Goal: Task Accomplishment & Management: Manage account settings

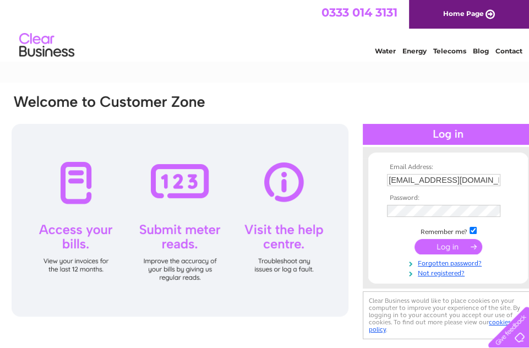
click at [442, 251] on input "submit" at bounding box center [449, 246] width 68 height 15
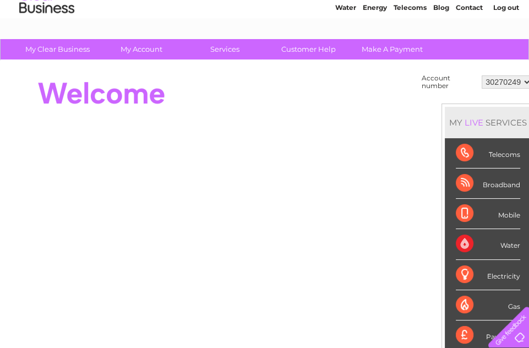
scroll to position [42, 0]
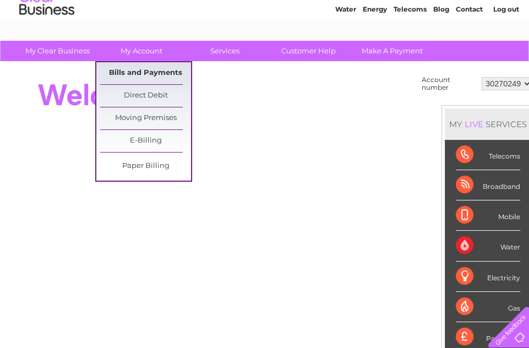
click at [136, 72] on link "Bills and Payments" at bounding box center [145, 73] width 91 height 22
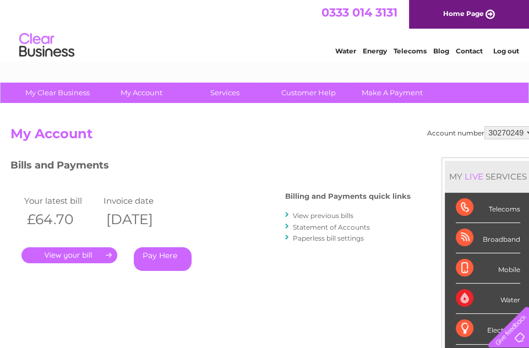
click at [311, 213] on link "View previous bills" at bounding box center [323, 215] width 61 height 8
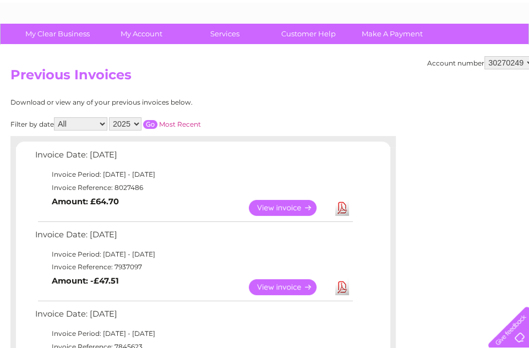
scroll to position [64, 0]
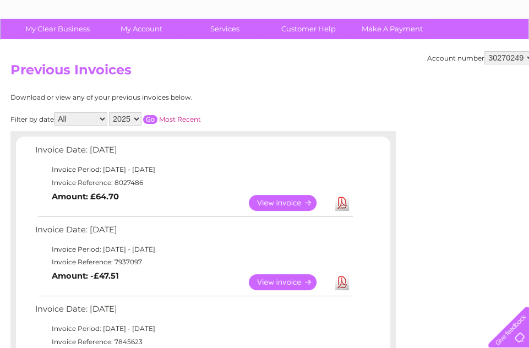
click at [273, 200] on link "View" at bounding box center [289, 203] width 81 height 16
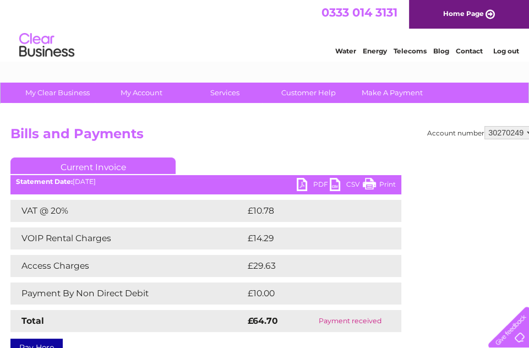
click at [318, 182] on link "PDF" at bounding box center [313, 186] width 33 height 16
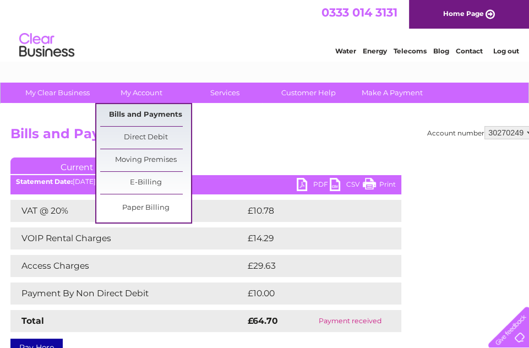
click at [130, 114] on link "Bills and Payments" at bounding box center [145, 115] width 91 height 22
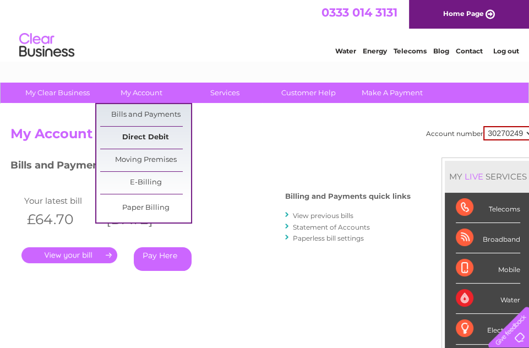
click at [137, 136] on link "Direct Debit" at bounding box center [145, 138] width 91 height 22
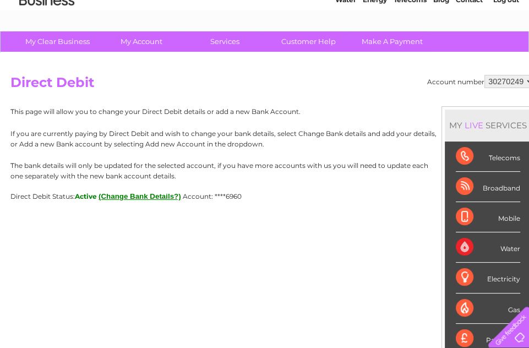
scroll to position [62, 0]
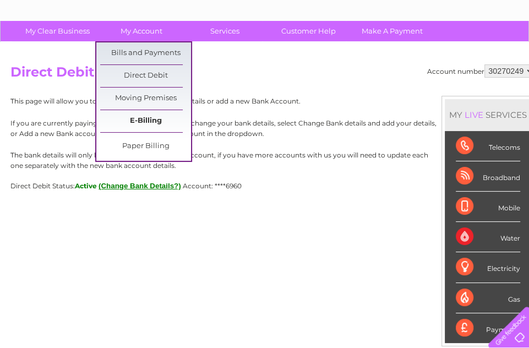
click at [144, 123] on link "E-Billing" at bounding box center [145, 121] width 91 height 22
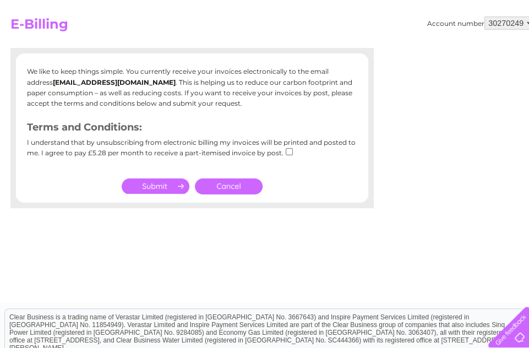
scroll to position [120, 0]
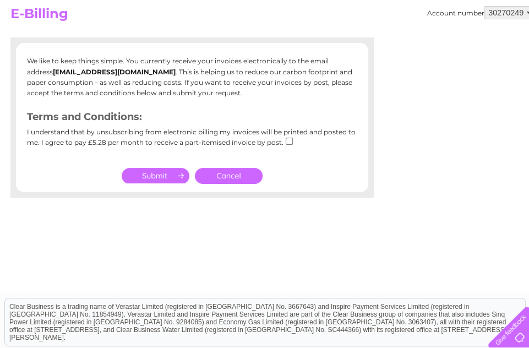
click at [156, 172] on input "submit" at bounding box center [156, 175] width 68 height 15
click at [153, 174] on input "submit" at bounding box center [156, 175] width 68 height 15
click at [286, 142] on input "checkbox" at bounding box center [289, 141] width 7 height 7
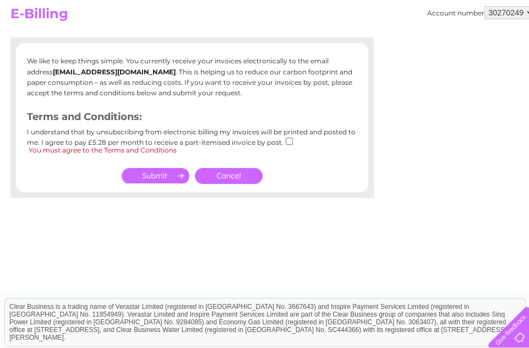
checkbox input "true"
click at [160, 177] on input "submit" at bounding box center [156, 175] width 68 height 15
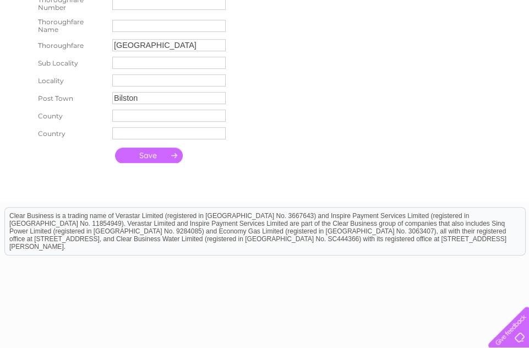
scroll to position [386, 0]
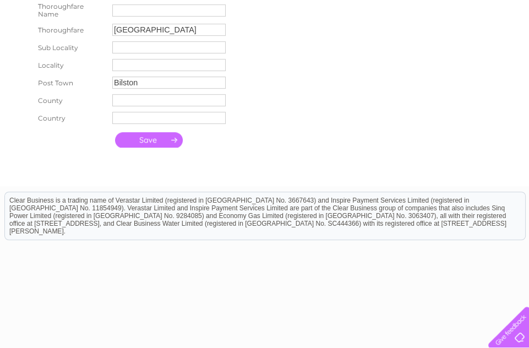
click at [145, 142] on input "submit" at bounding box center [149, 139] width 68 height 15
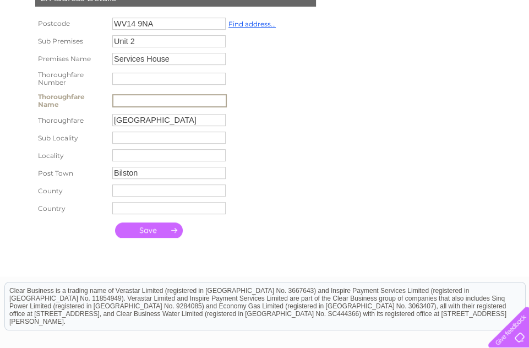
scroll to position [293, 0]
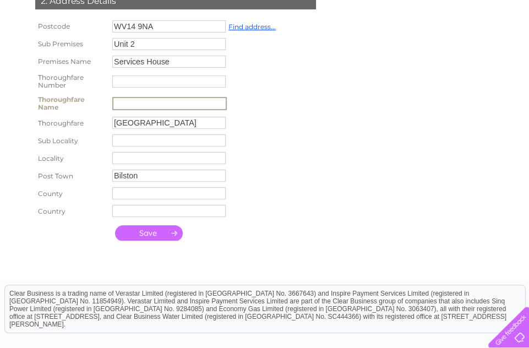
click at [118, 105] on input "text" at bounding box center [169, 103] width 115 height 13
type input "Service House"
click at [119, 88] on input "text" at bounding box center [168, 81] width 113 height 12
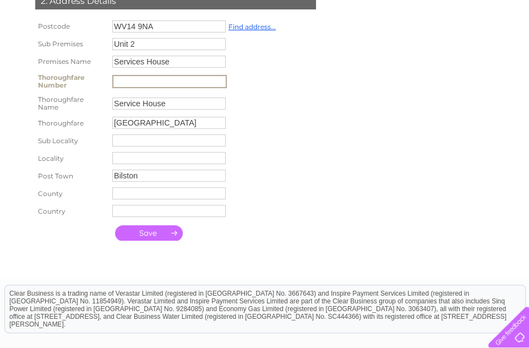
click at [310, 119] on div "1. Contact Details Title Mr Forename Prem Other Names Surname [PERSON_NAME]" at bounding box center [177, 61] width 335 height 371
click at [135, 240] on input "submit" at bounding box center [149, 232] width 68 height 15
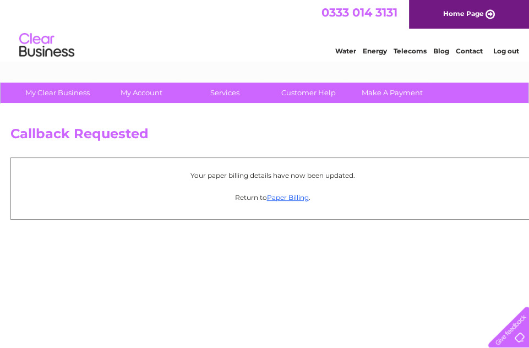
click at [507, 47] on link "Log out" at bounding box center [506, 51] width 26 height 8
